Goal: Find specific page/section: Find specific page/section

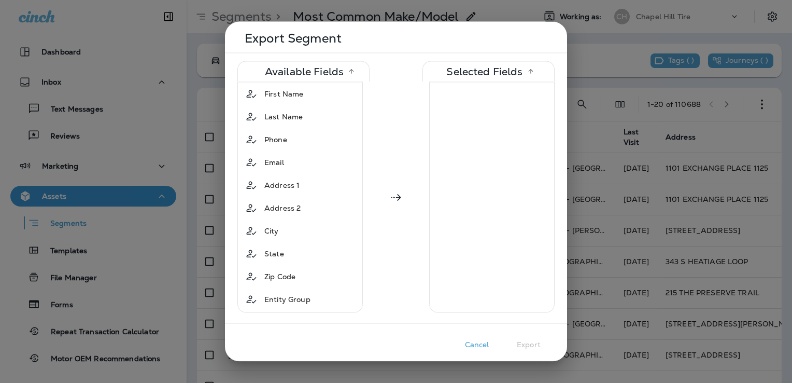
click at [468, 343] on button "Cancel" at bounding box center [477, 344] width 52 height 16
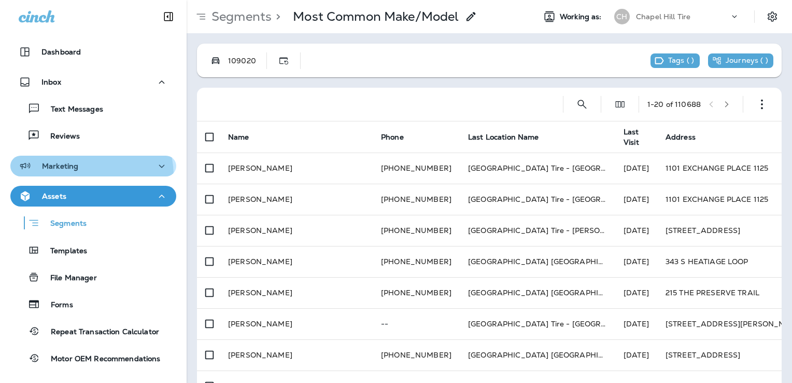
click at [82, 175] on button "Marketing" at bounding box center [93, 165] width 166 height 21
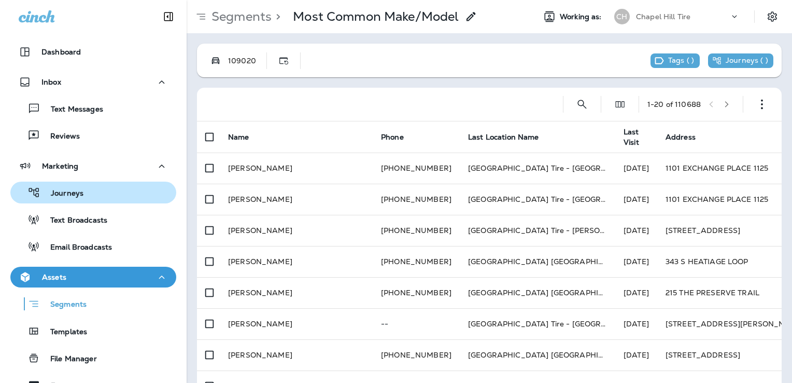
click at [75, 192] on p "Journeys" at bounding box center [61, 194] width 43 height 10
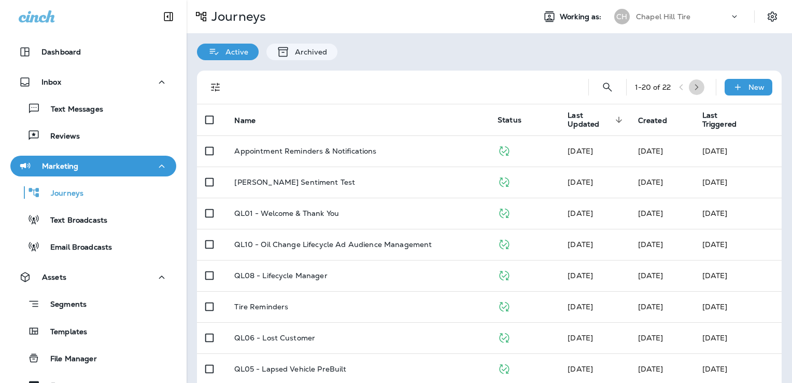
click at [693, 88] on icon "button" at bounding box center [696, 86] width 7 height 7
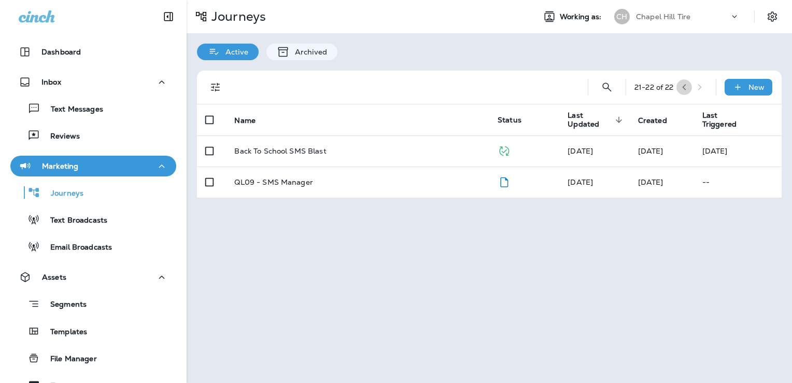
click at [682, 84] on icon "button" at bounding box center [684, 86] width 7 height 7
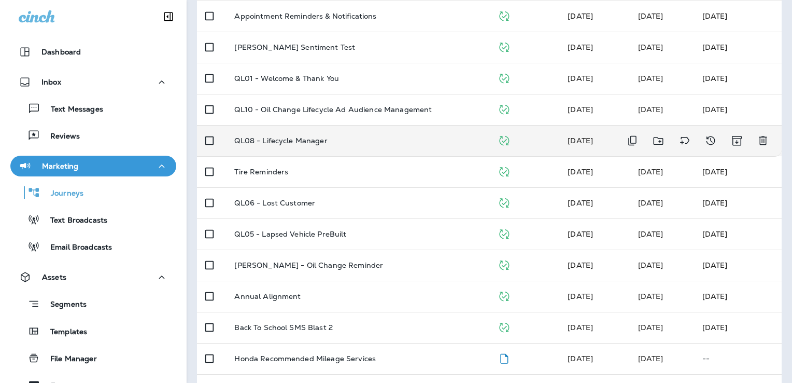
scroll to position [137, 0]
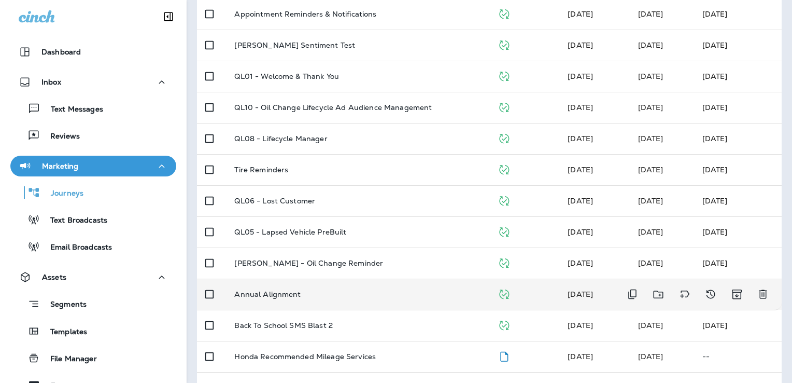
click at [262, 287] on td "Annual Alignment" at bounding box center [357, 293] width 263 height 31
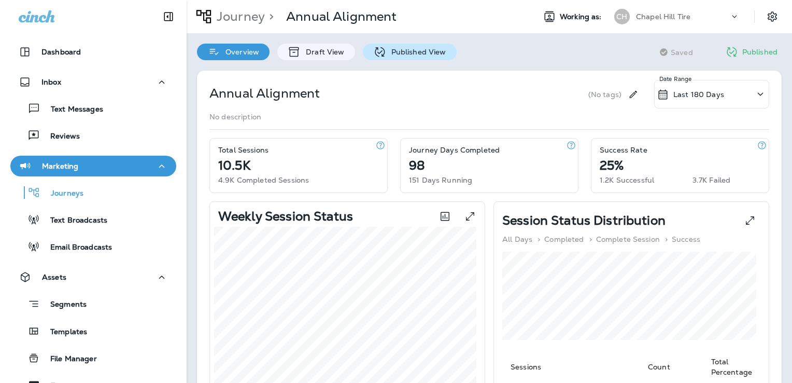
click at [406, 53] on p "Published View" at bounding box center [416, 52] width 60 height 8
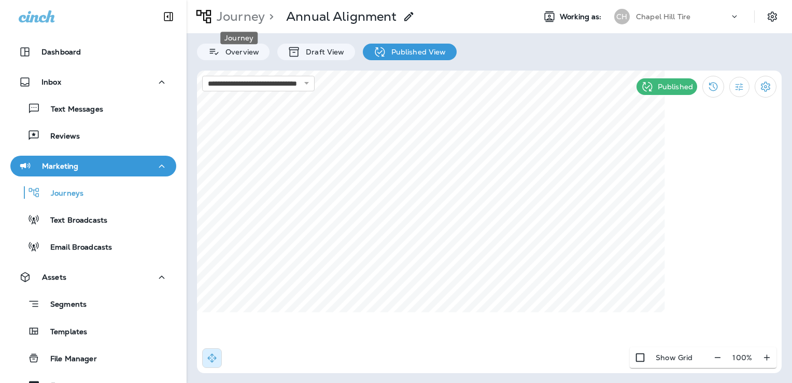
click at [246, 17] on p "Journey" at bounding box center [239, 17] width 52 height 16
